Goal: Information Seeking & Learning: Understand process/instructions

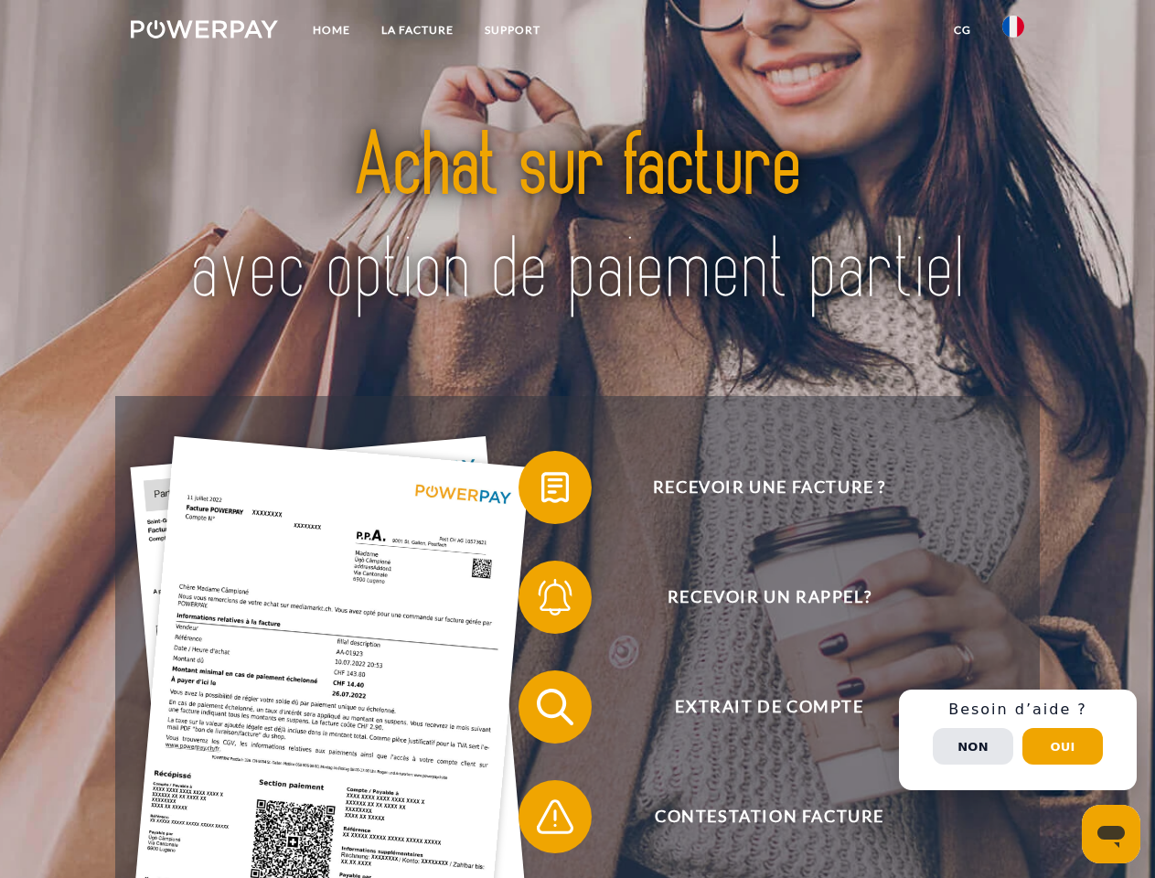
click at [204, 32] on img at bounding box center [204, 29] width 147 height 18
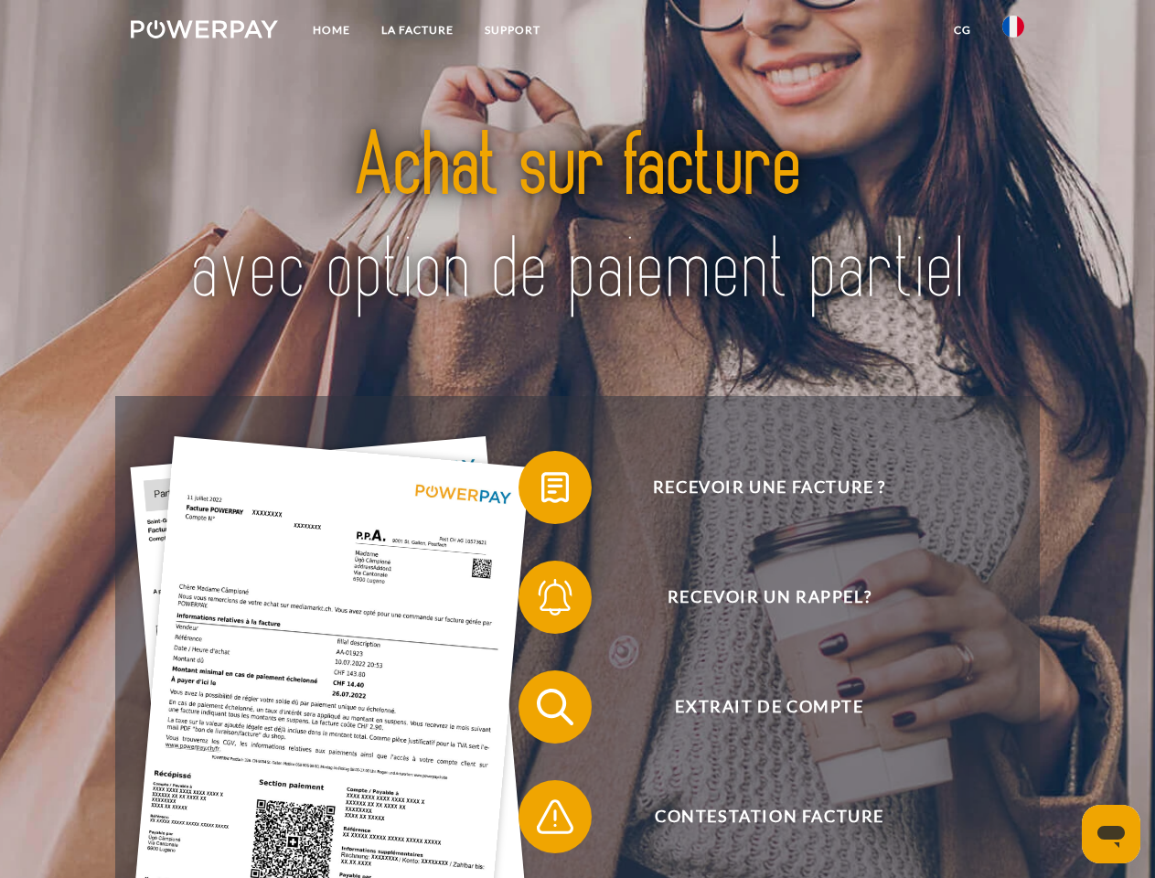
click at [1013, 32] on img at bounding box center [1013, 27] width 22 height 22
click at [962, 30] on link "CG" at bounding box center [962, 30] width 48 height 33
click at [541, 491] on span at bounding box center [527, 487] width 91 height 91
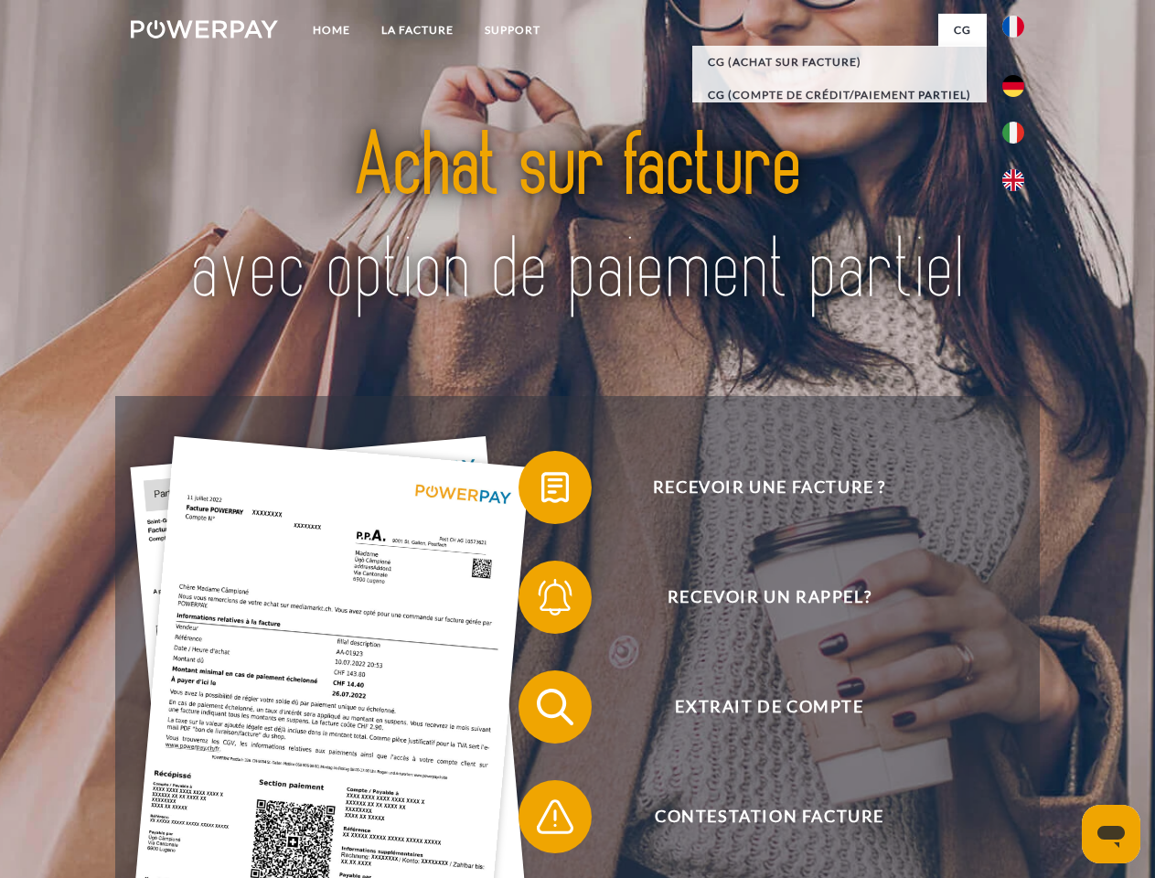
click at [541, 601] on span at bounding box center [527, 596] width 91 height 91
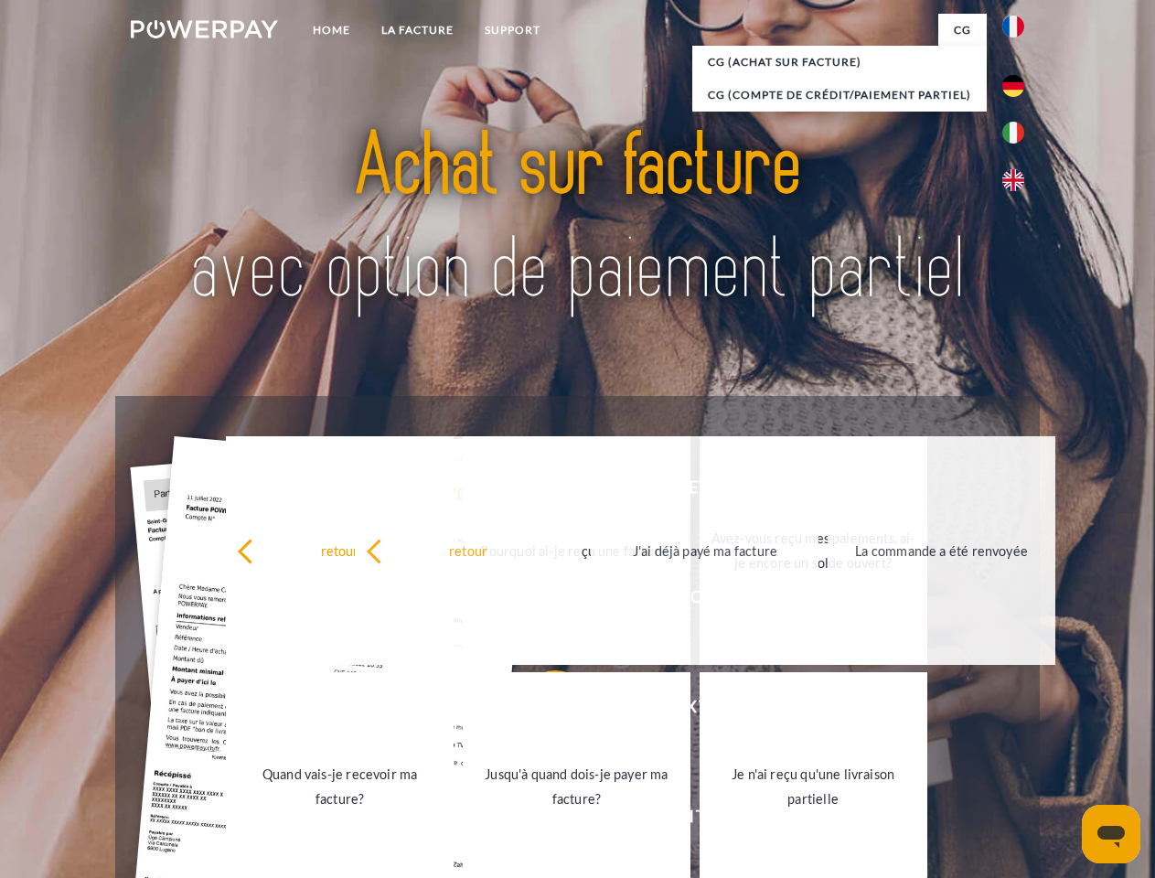
click at [541, 710] on link "Jusqu'à quand dois-je payer ma facture?" at bounding box center [577, 786] width 228 height 229
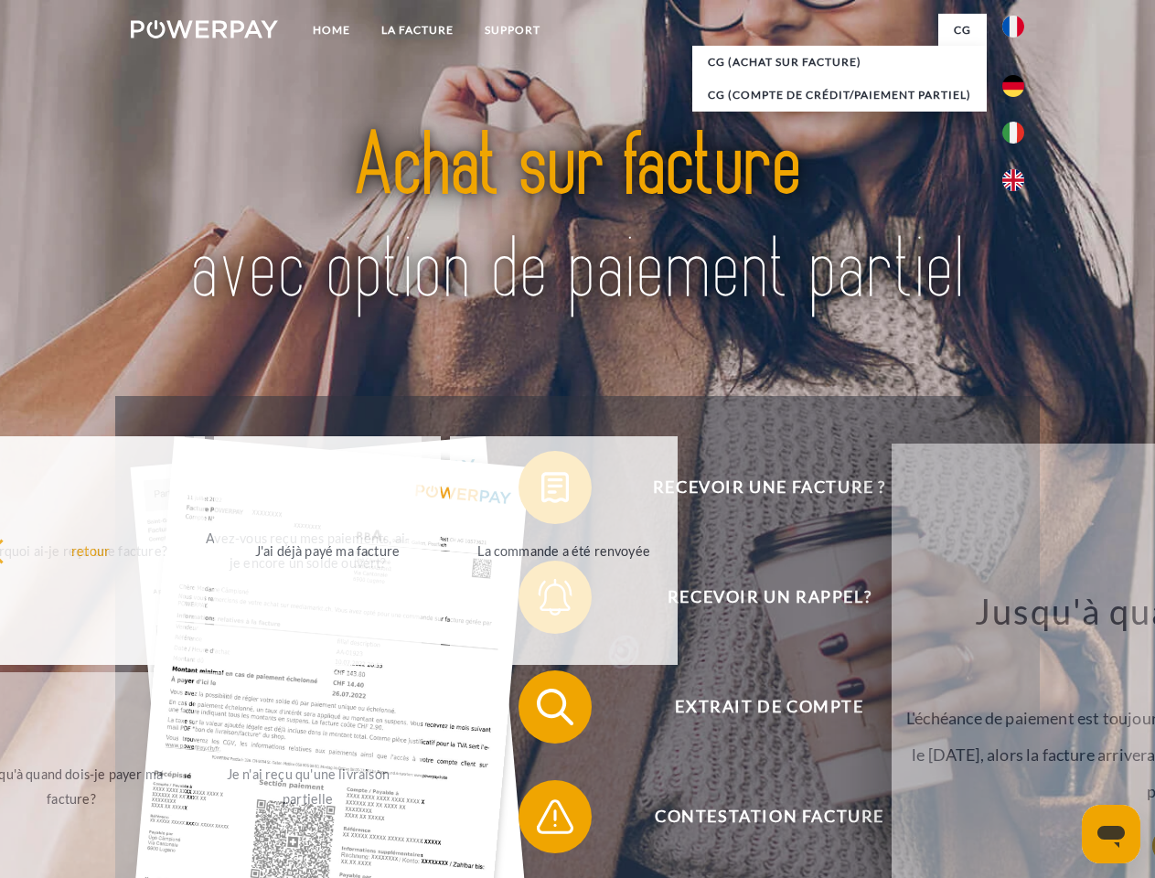
click at [541, 820] on span at bounding box center [527, 816] width 91 height 91
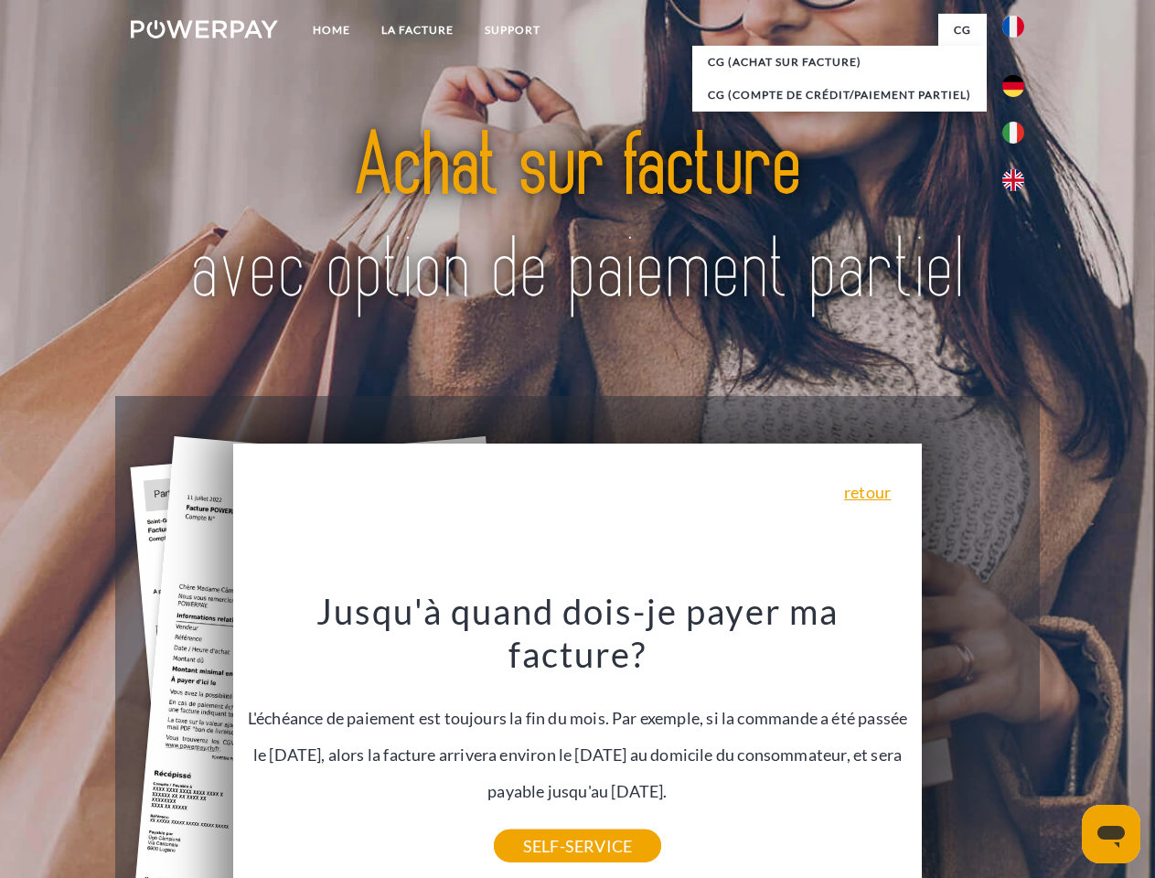
click at [1018, 740] on div "Recevoir une facture ? Recevoir un rappel? Extrait de compte retour" at bounding box center [576, 761] width 923 height 731
click at [973, 743] on span "Extrait de compte" at bounding box center [769, 706] width 448 height 73
click at [1062, 746] on header "Home LA FACTURE Support" at bounding box center [577, 631] width 1155 height 1263
